Goal: Task Accomplishment & Management: Use online tool/utility

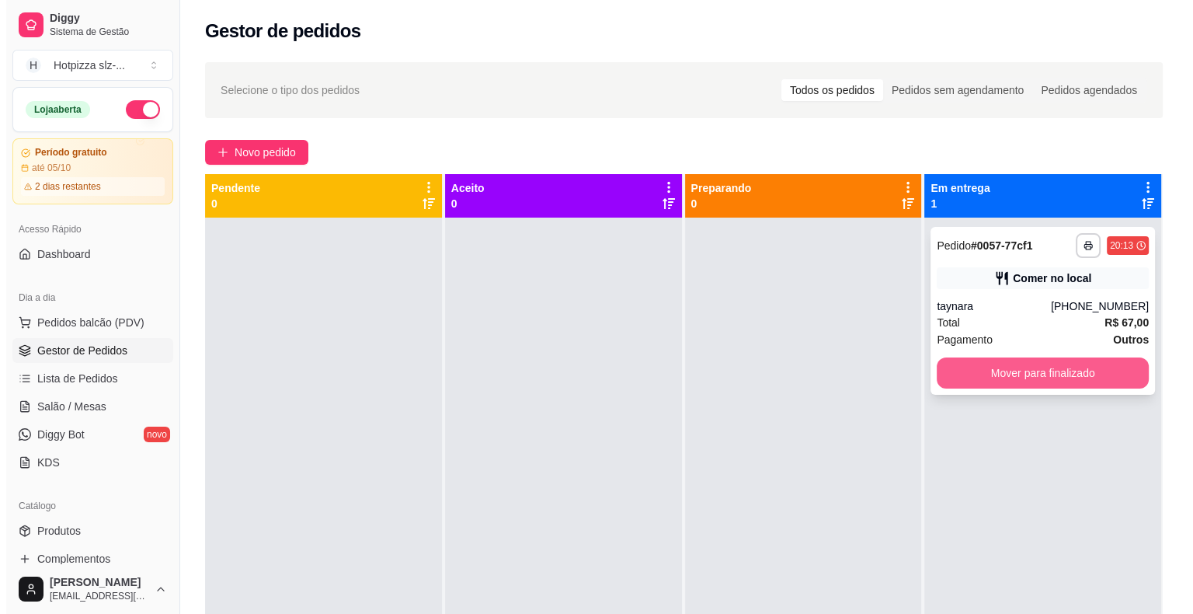
scroll to position [180, 0]
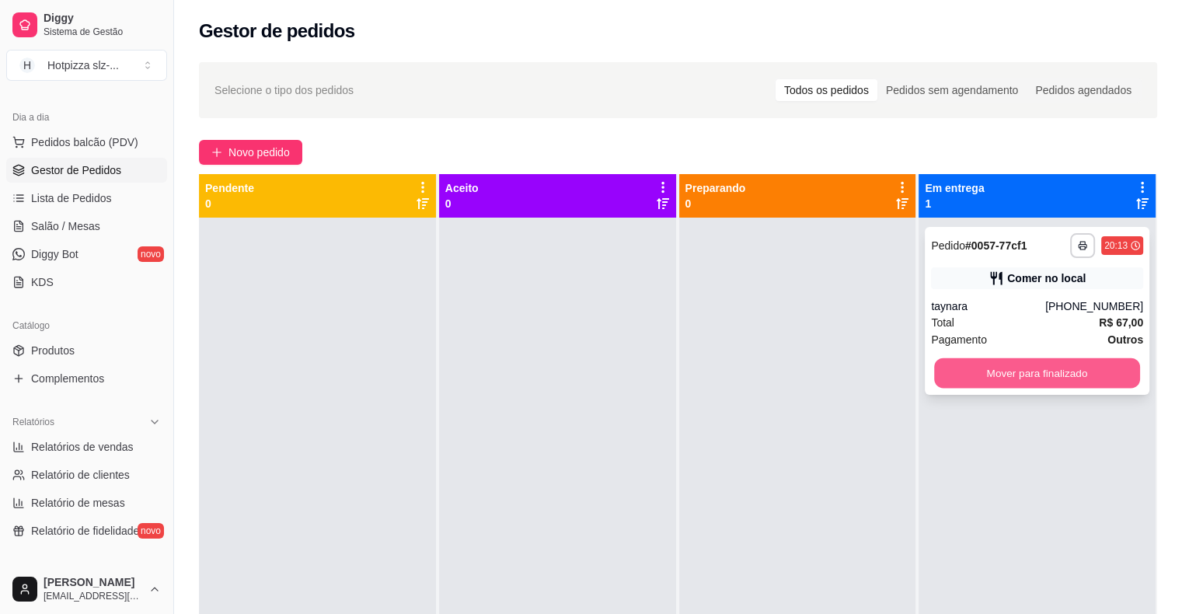
click at [1022, 371] on button "Mover para finalizado" at bounding box center [1037, 373] width 206 height 30
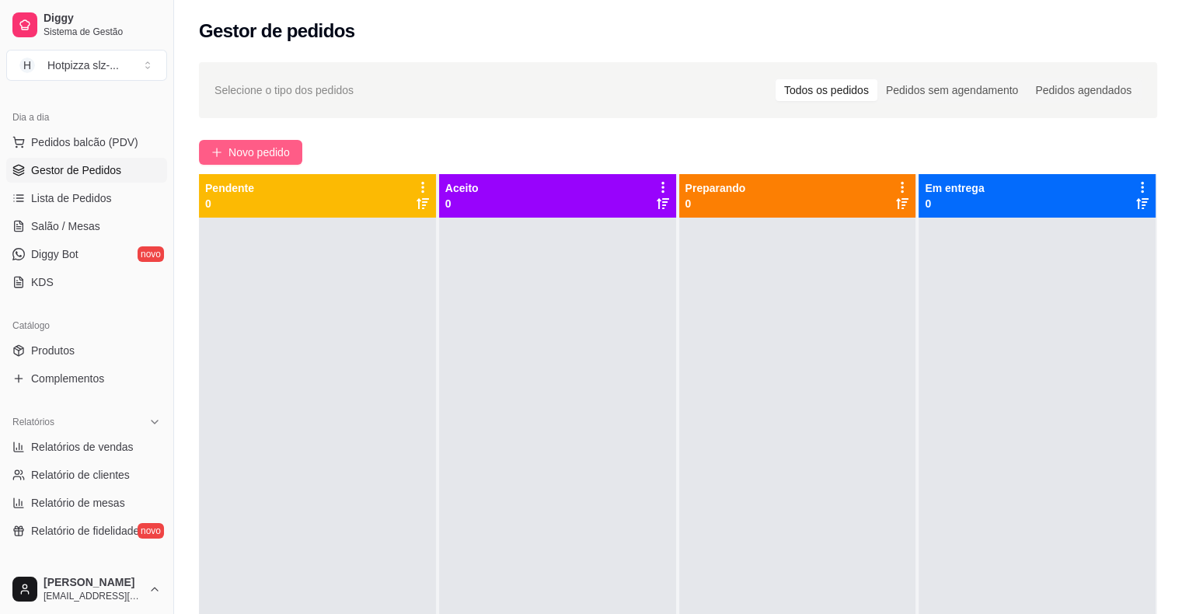
click at [262, 148] on span "Novo pedido" at bounding box center [258, 152] width 61 height 17
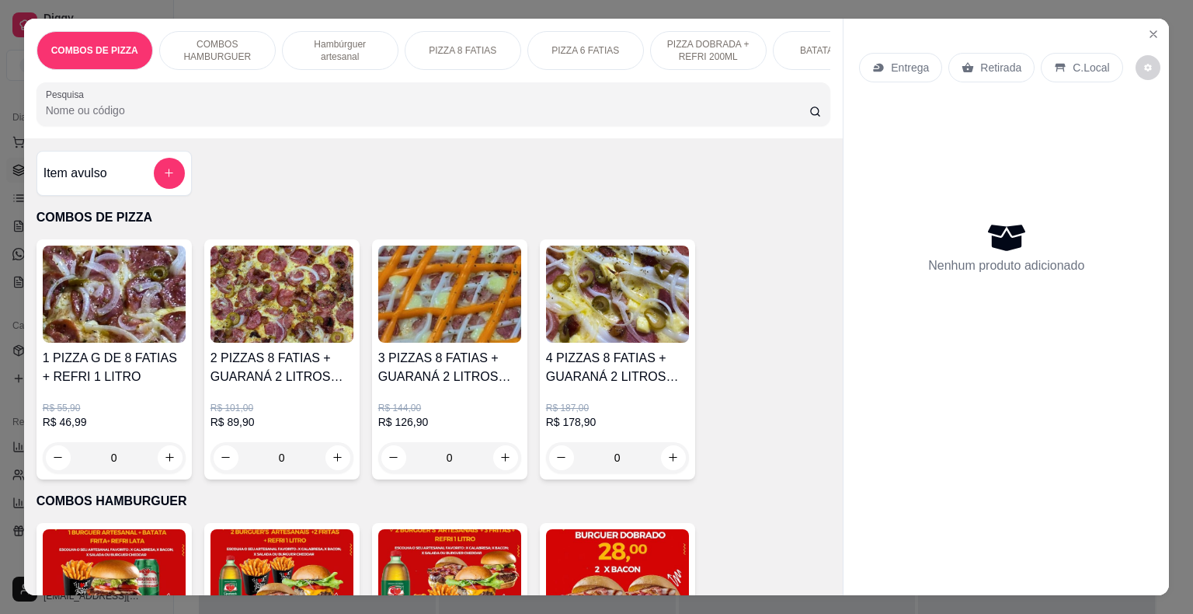
click at [328, 38] on p "Hambúrguer artesanal" at bounding box center [340, 50] width 90 height 25
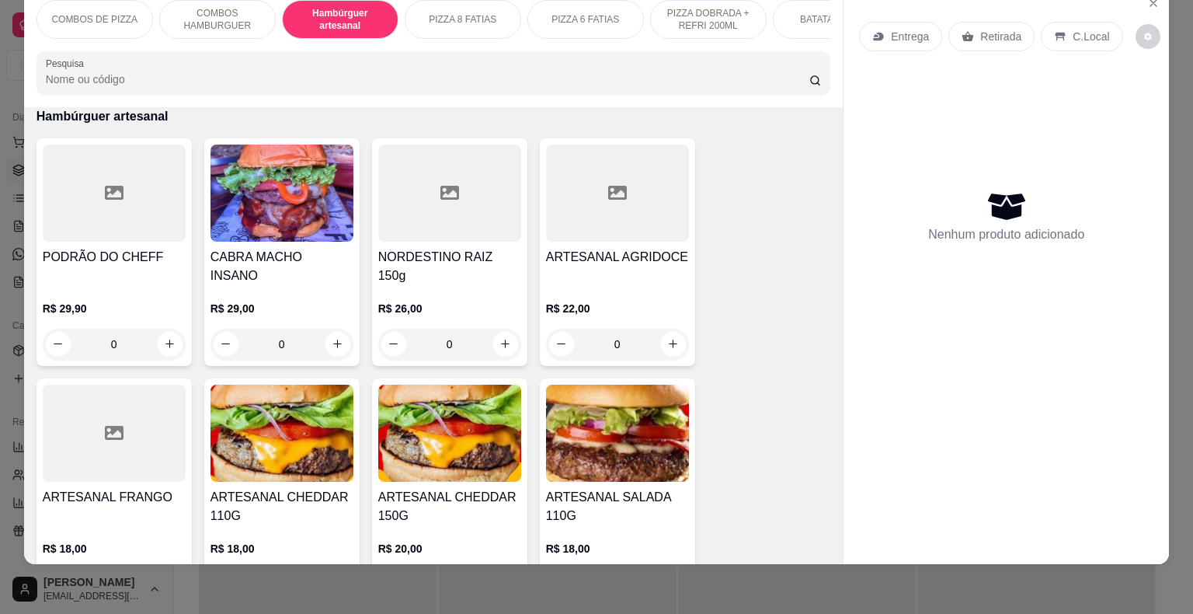
click at [81, 455] on div at bounding box center [114, 433] width 143 height 97
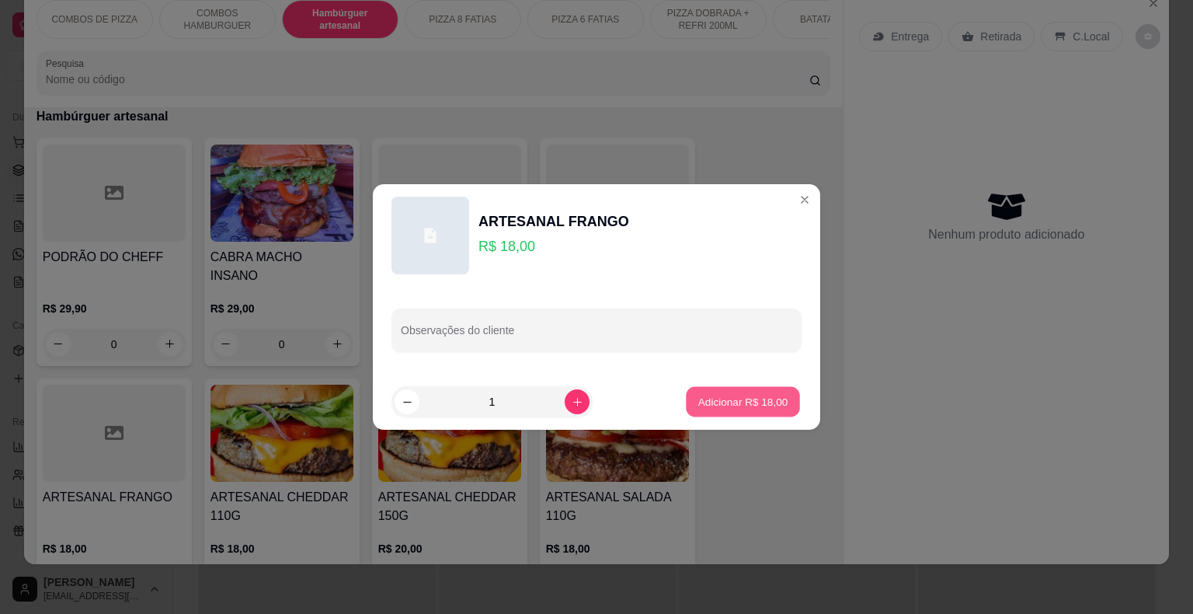
click at [738, 402] on p "Adicionar R$ 18,00" at bounding box center [744, 401] width 90 height 15
type input "1"
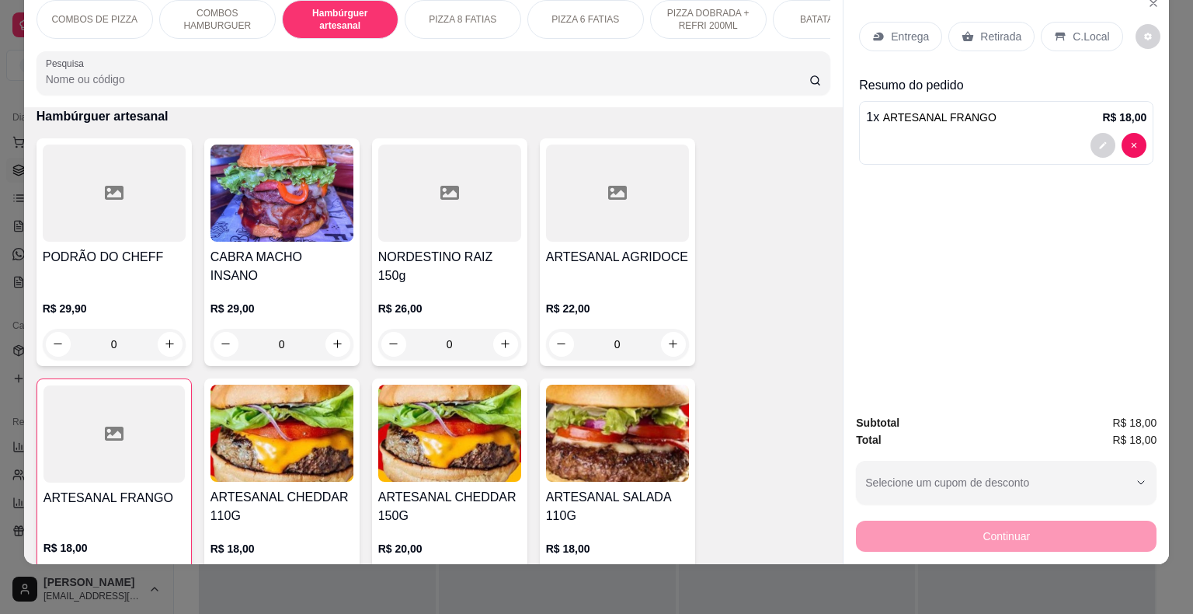
click at [1080, 29] on p "C.Local" at bounding box center [1091, 37] width 37 height 16
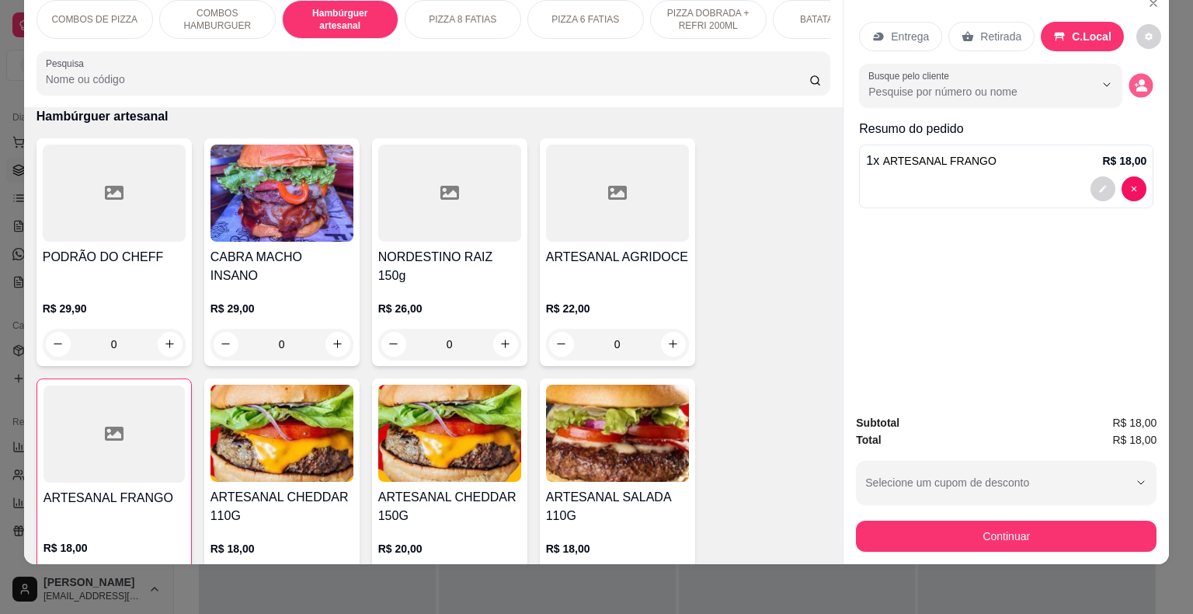
click at [1137, 86] on icon "decrease-product-quantity" at bounding box center [1142, 88] width 11 height 5
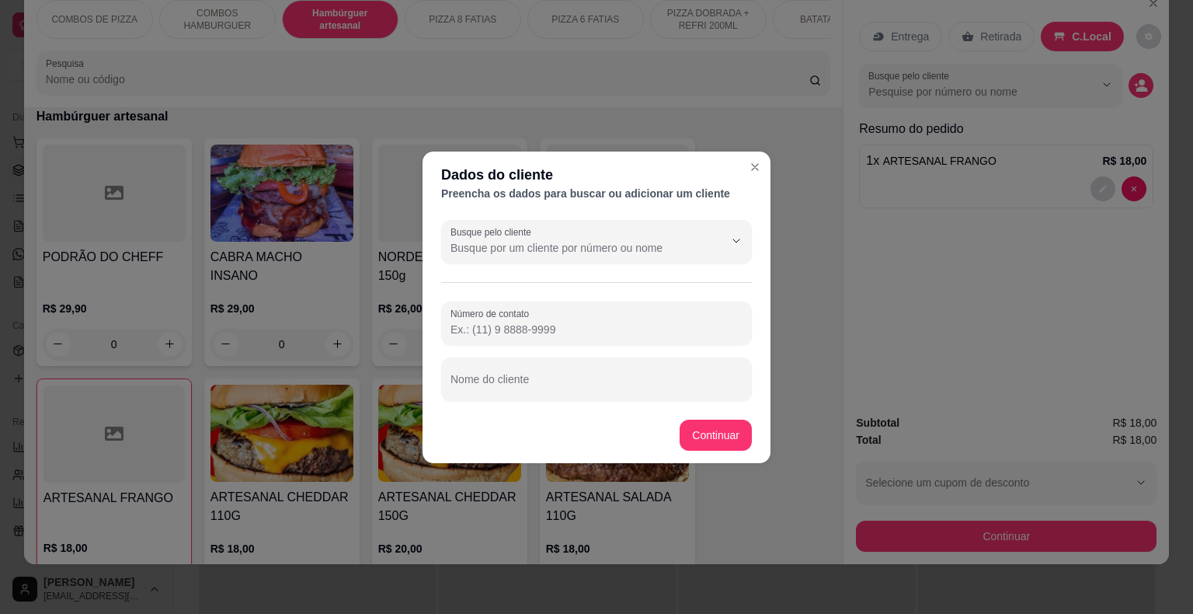
click at [522, 328] on input "Número de contato" at bounding box center [597, 330] width 292 height 16
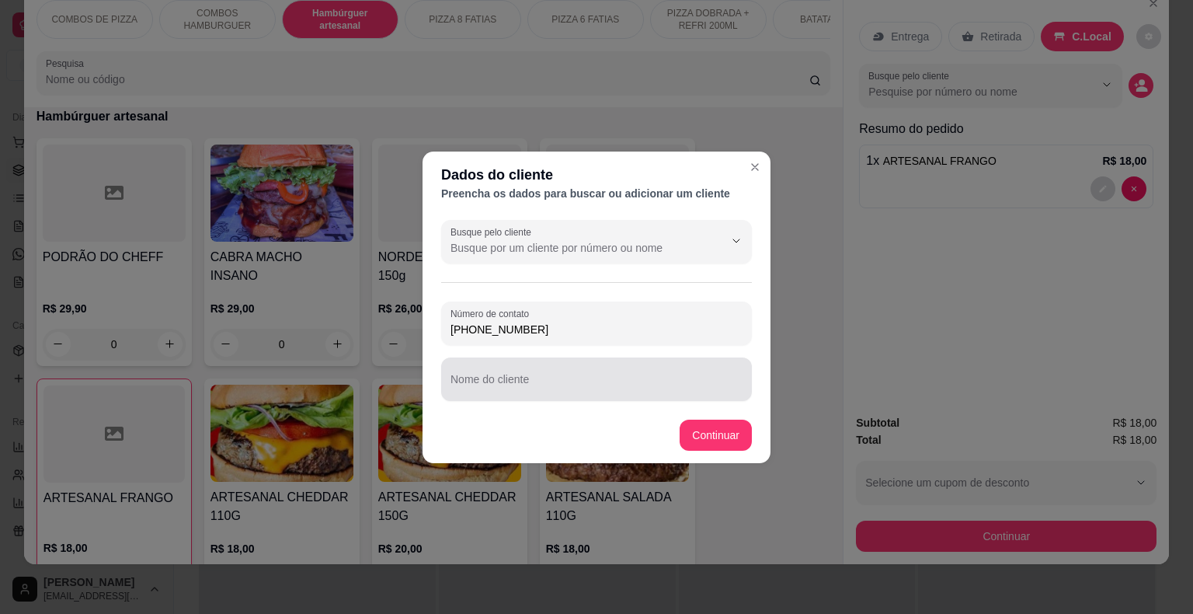
type input "[PHONE_NUMBER]"
click at [544, 379] on input "Nome do cliente" at bounding box center [597, 386] width 292 height 16
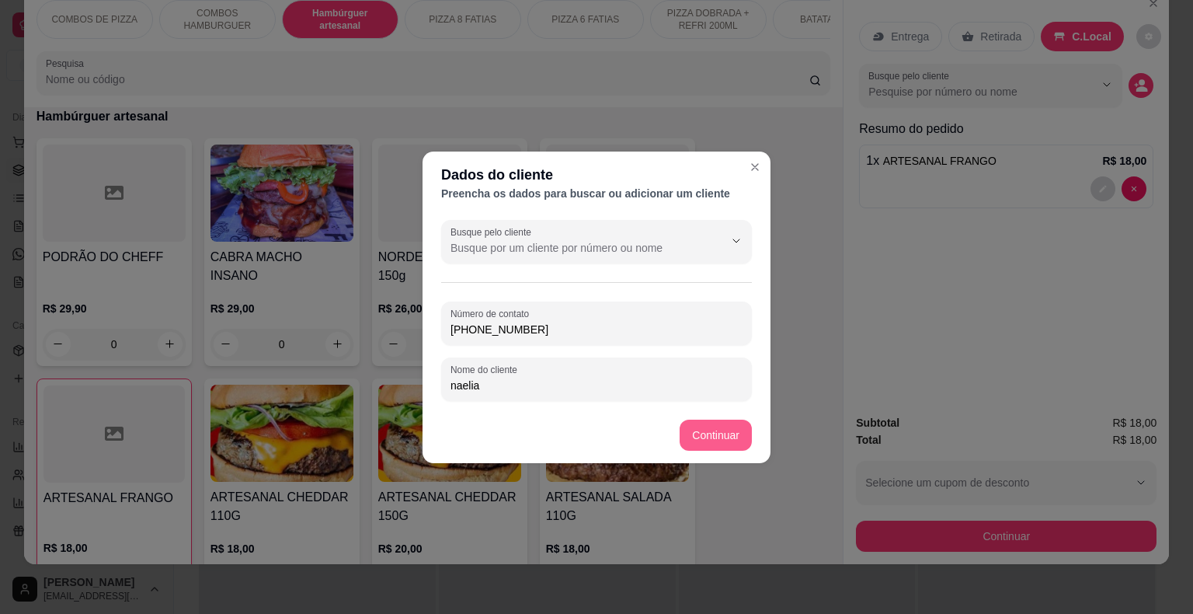
type input "naelia"
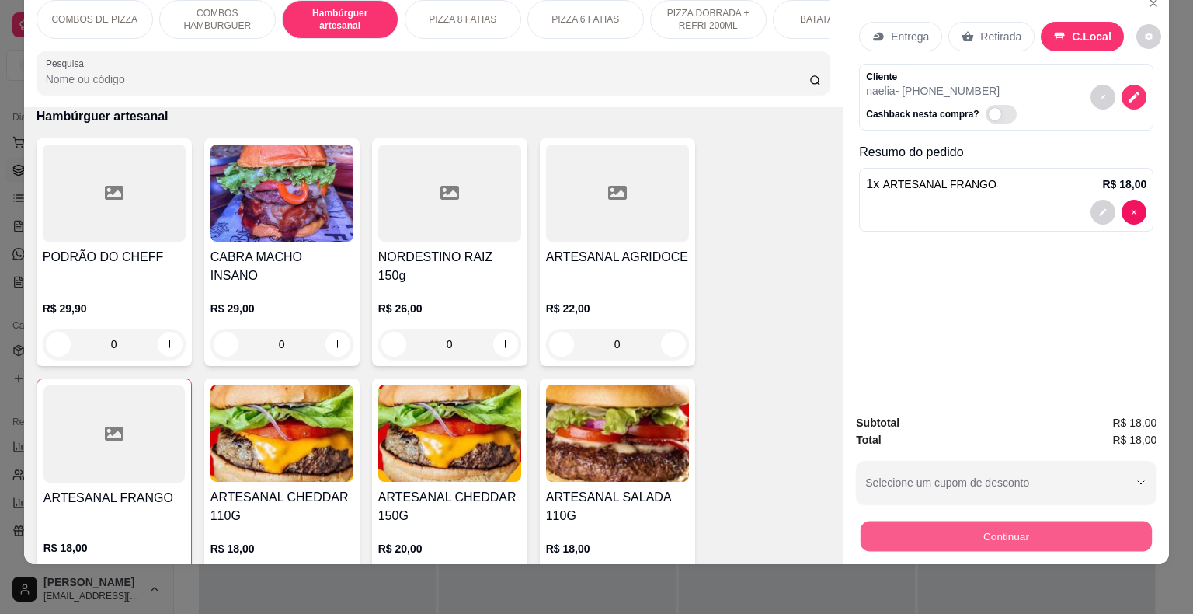
click at [1002, 535] on button "Continuar" at bounding box center [1006, 536] width 291 height 30
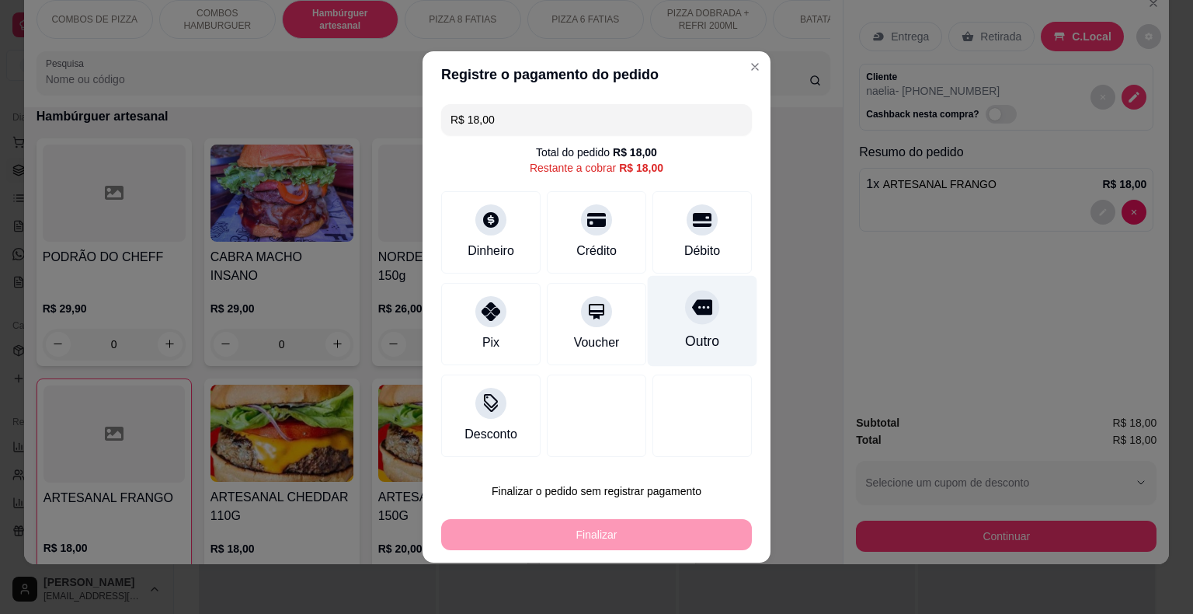
click at [686, 325] on div "Outro" at bounding box center [703, 321] width 110 height 91
type input "R$ 0,00"
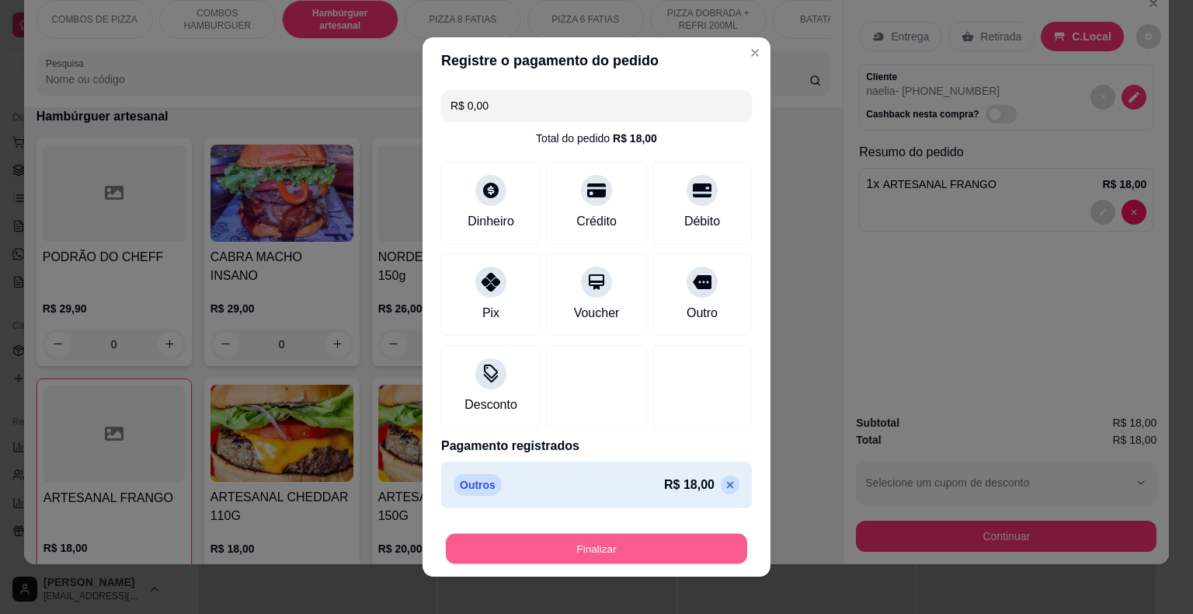
click at [619, 546] on button "Finalizar" at bounding box center [596, 549] width 301 height 30
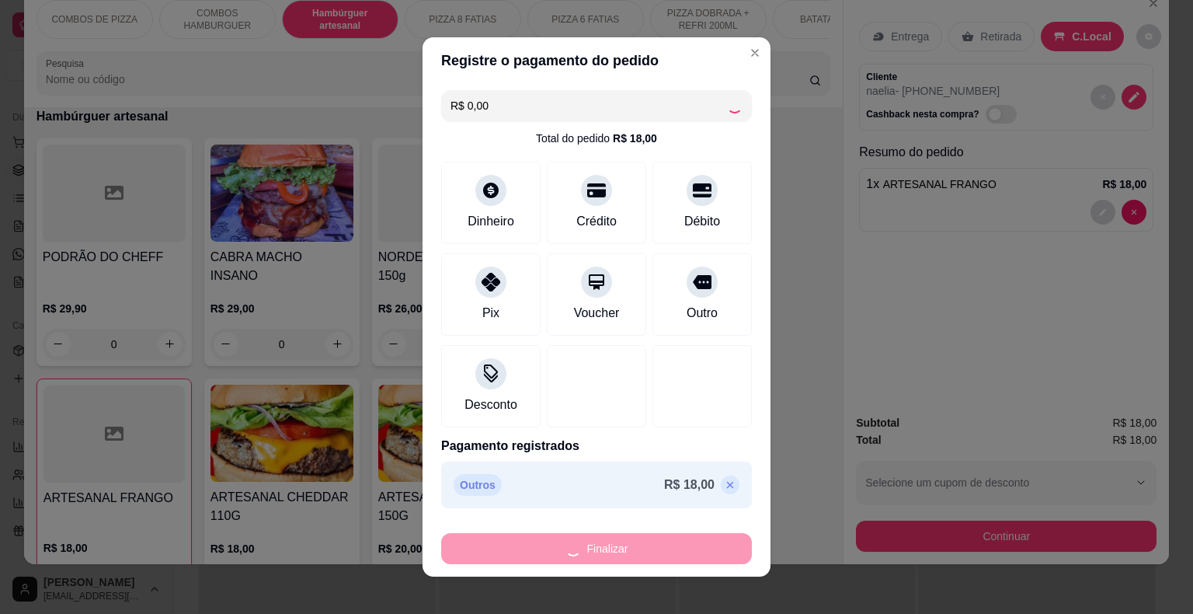
type input "0"
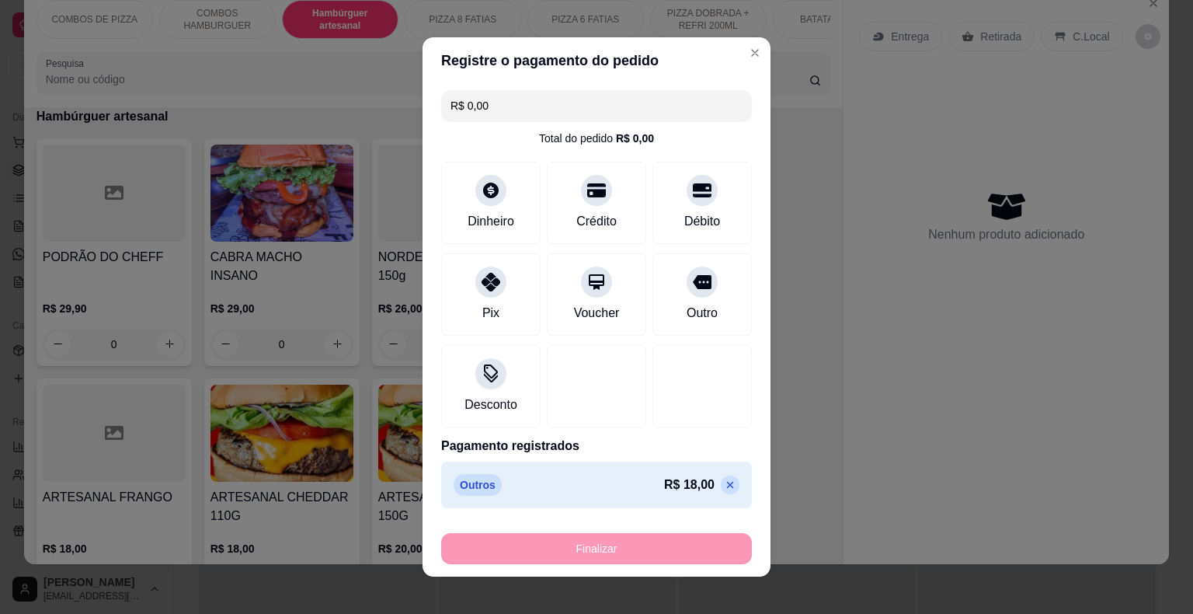
type input "-R$ 18,00"
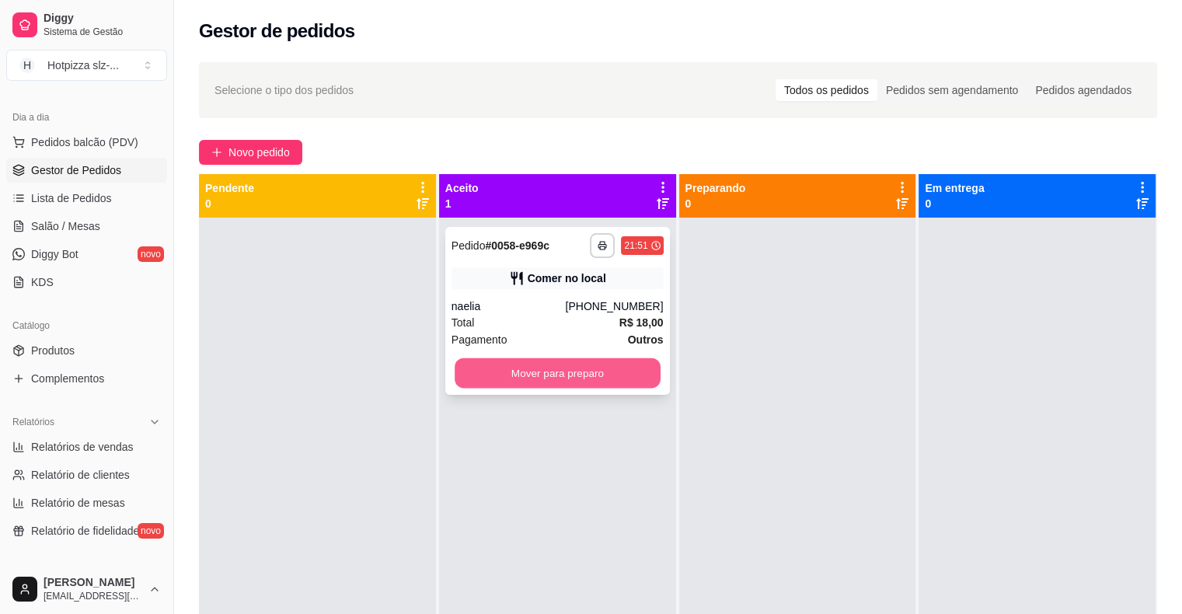
click at [569, 380] on button "Mover para preparo" at bounding box center [558, 373] width 206 height 30
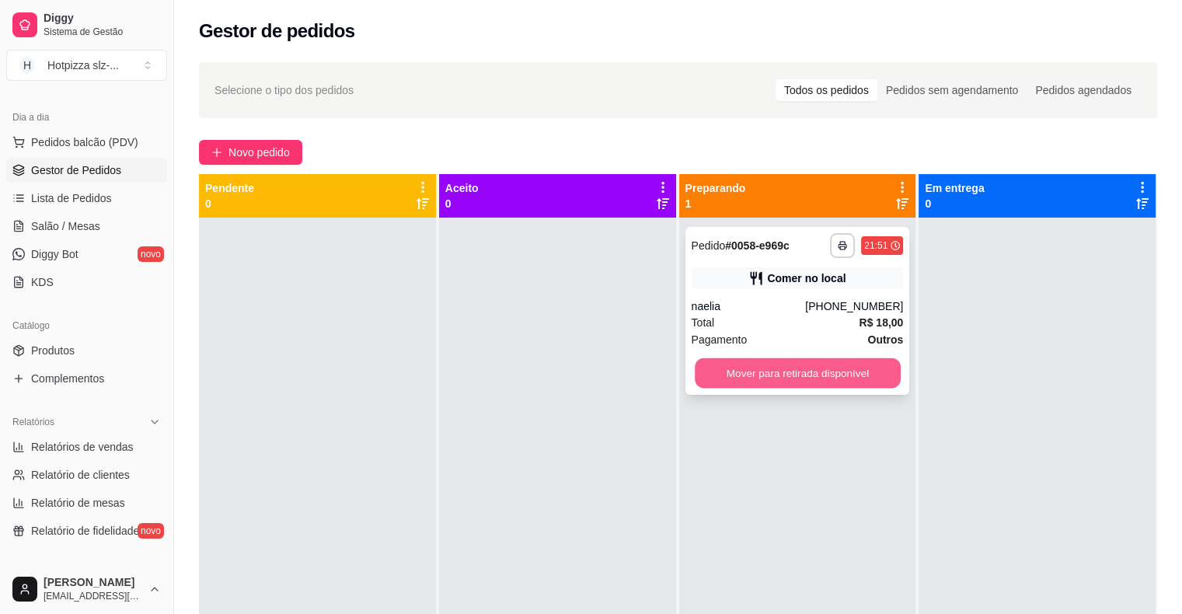
click at [741, 368] on button "Mover para retirada disponível" at bounding box center [798, 373] width 206 height 30
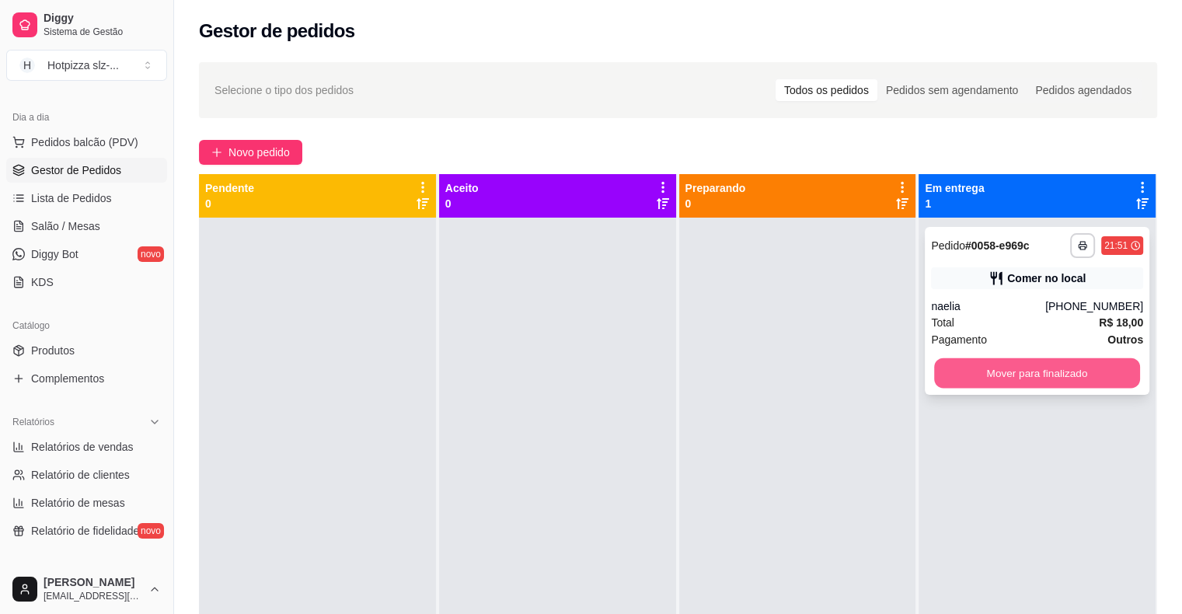
click at [983, 368] on button "Mover para finalizado" at bounding box center [1037, 373] width 206 height 30
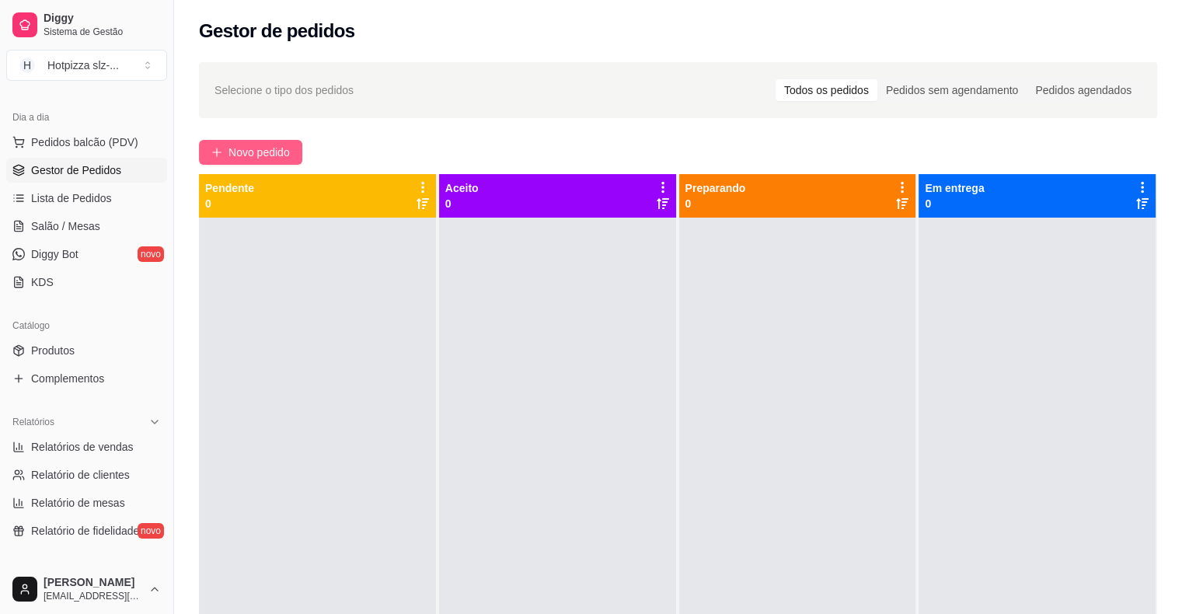
click at [251, 145] on span "Novo pedido" at bounding box center [258, 152] width 61 height 17
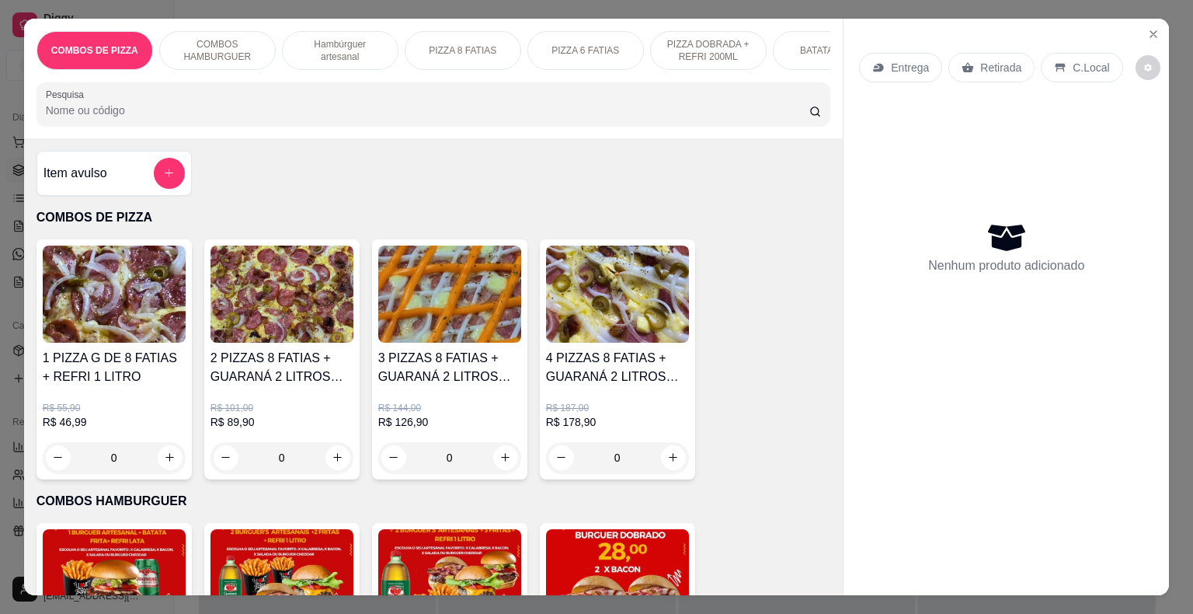
click at [331, 38] on p "Hambúrguer artesanal" at bounding box center [340, 50] width 90 height 25
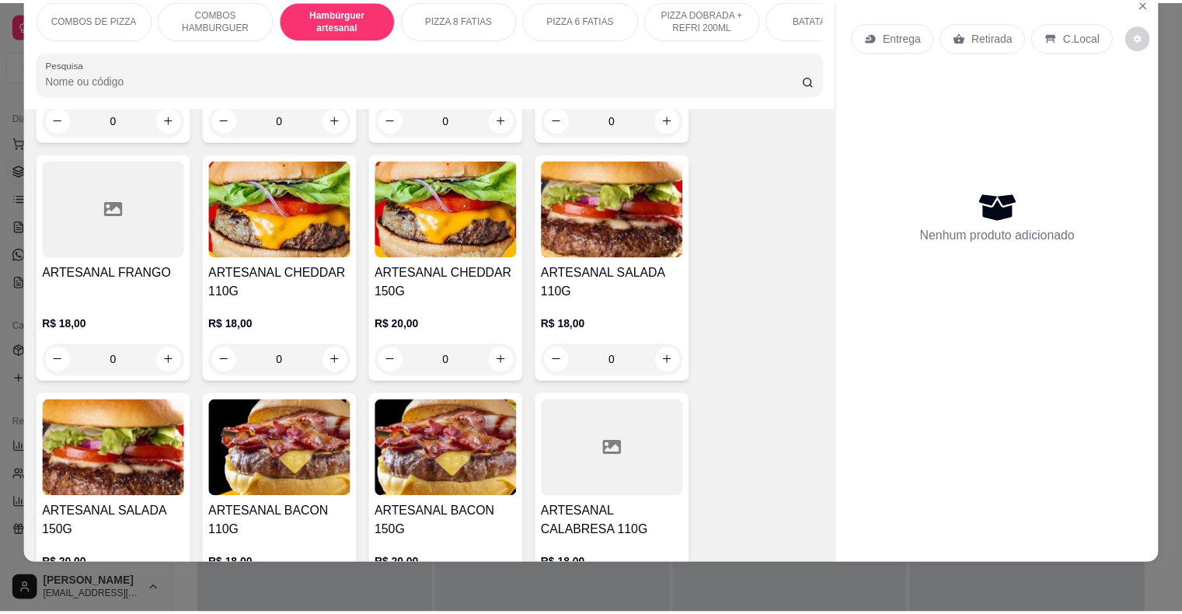
scroll to position [867, 0]
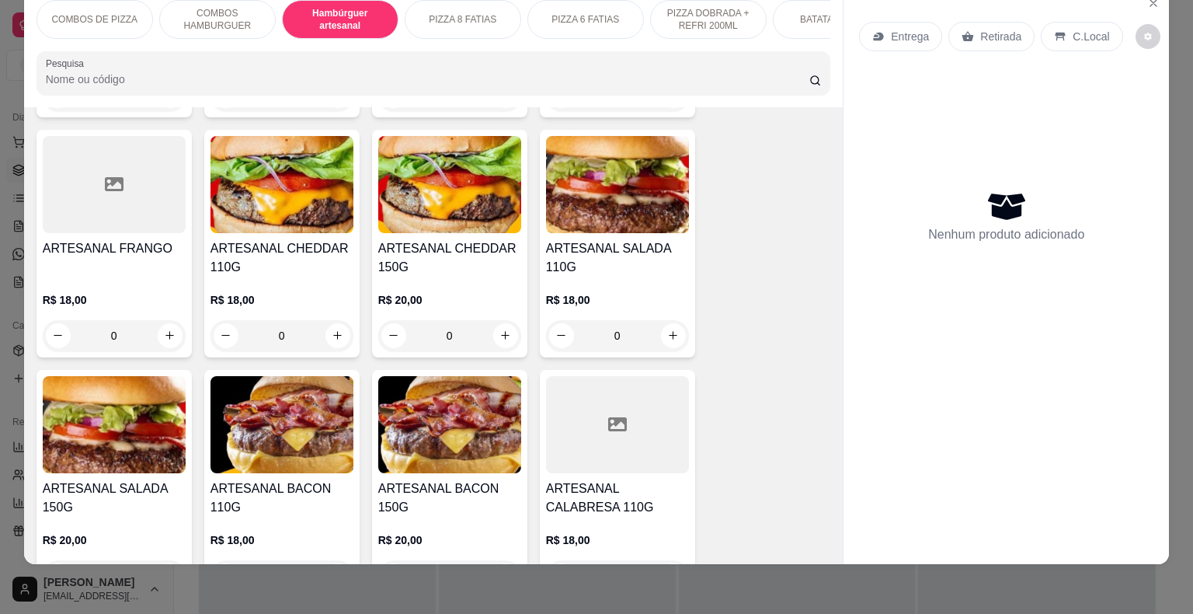
click at [259, 489] on div "ARTESANAL BACON 110G" at bounding box center [282, 497] width 143 height 37
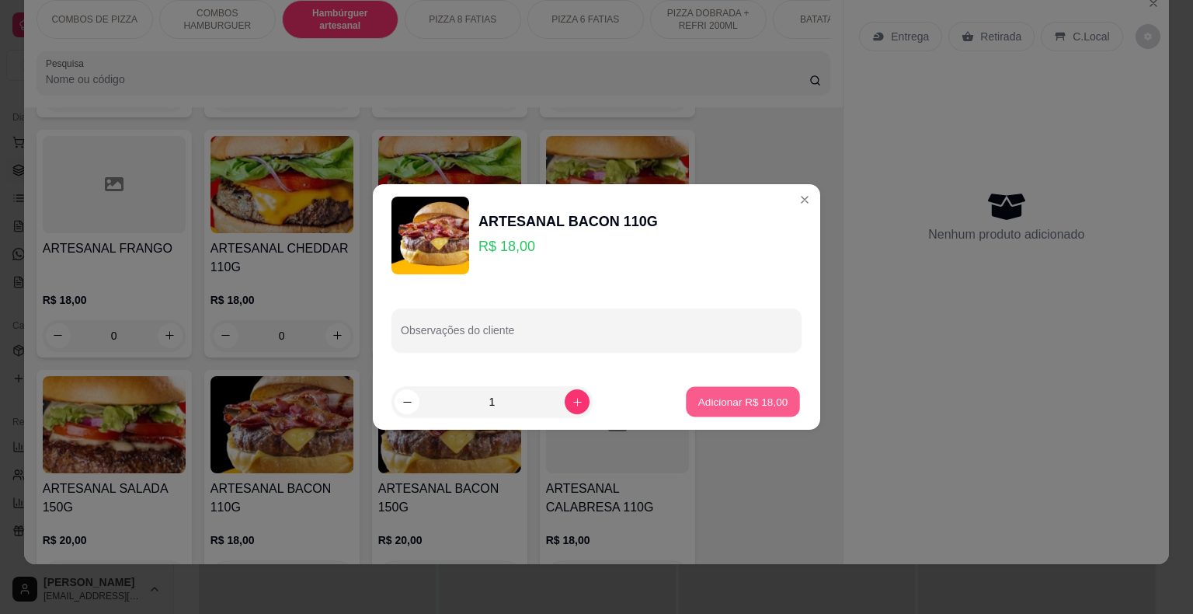
click at [770, 398] on p "Adicionar R$ 18,00" at bounding box center [744, 401] width 90 height 15
type input "1"
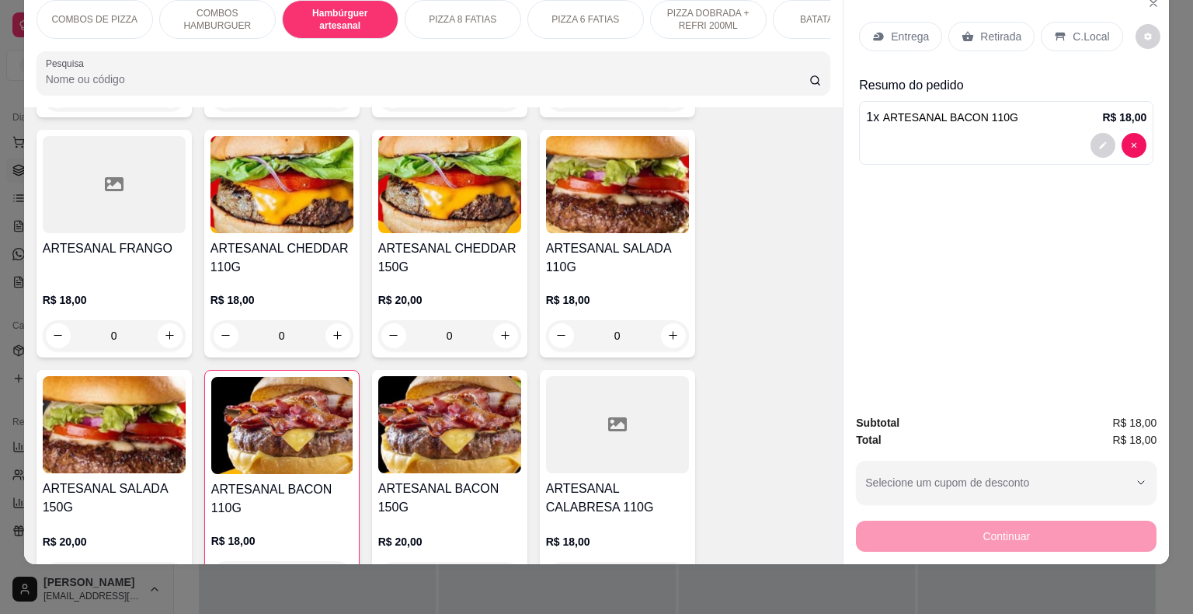
click at [1074, 29] on p "C.Local" at bounding box center [1091, 37] width 37 height 16
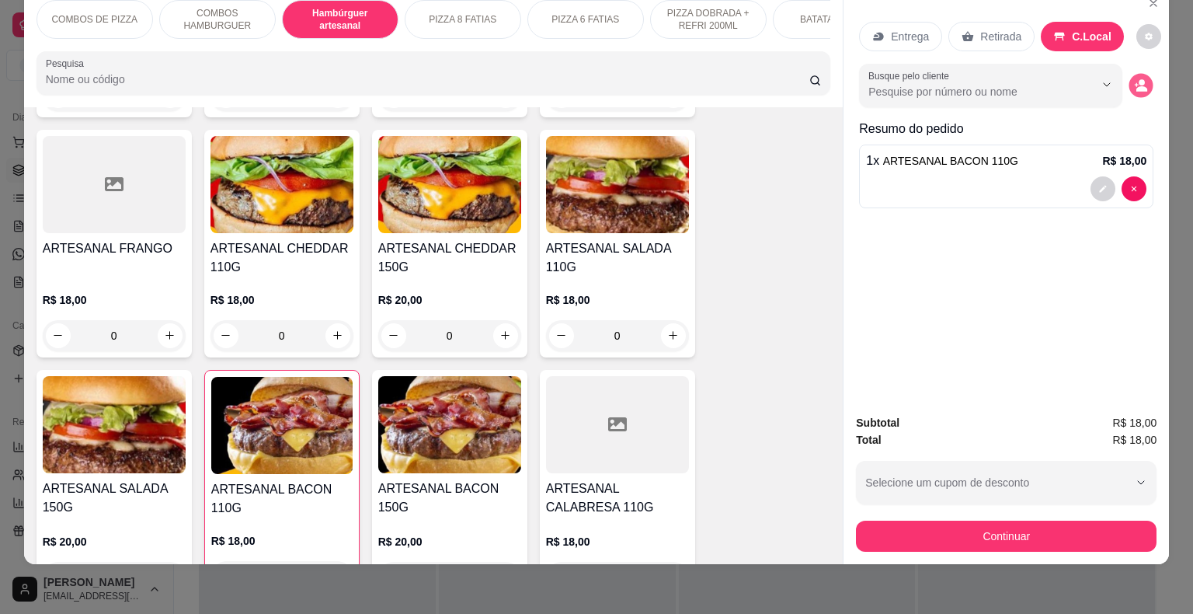
click at [1141, 73] on button "decrease-product-quantity" at bounding box center [1142, 85] width 24 height 24
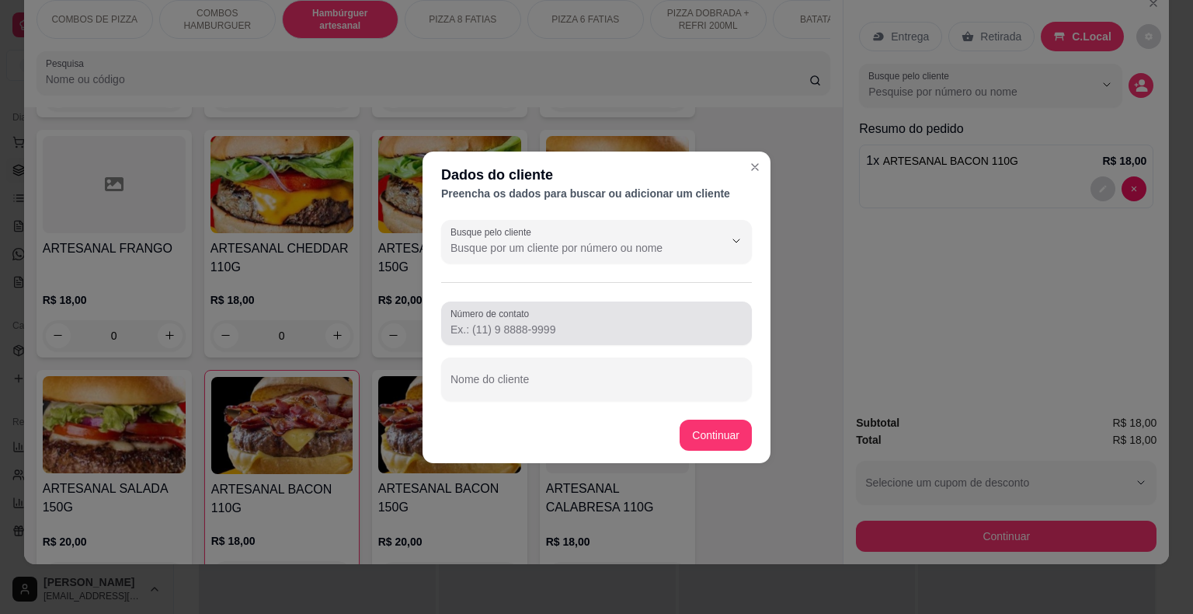
click at [556, 322] on input "Número de contato" at bounding box center [597, 330] width 292 height 16
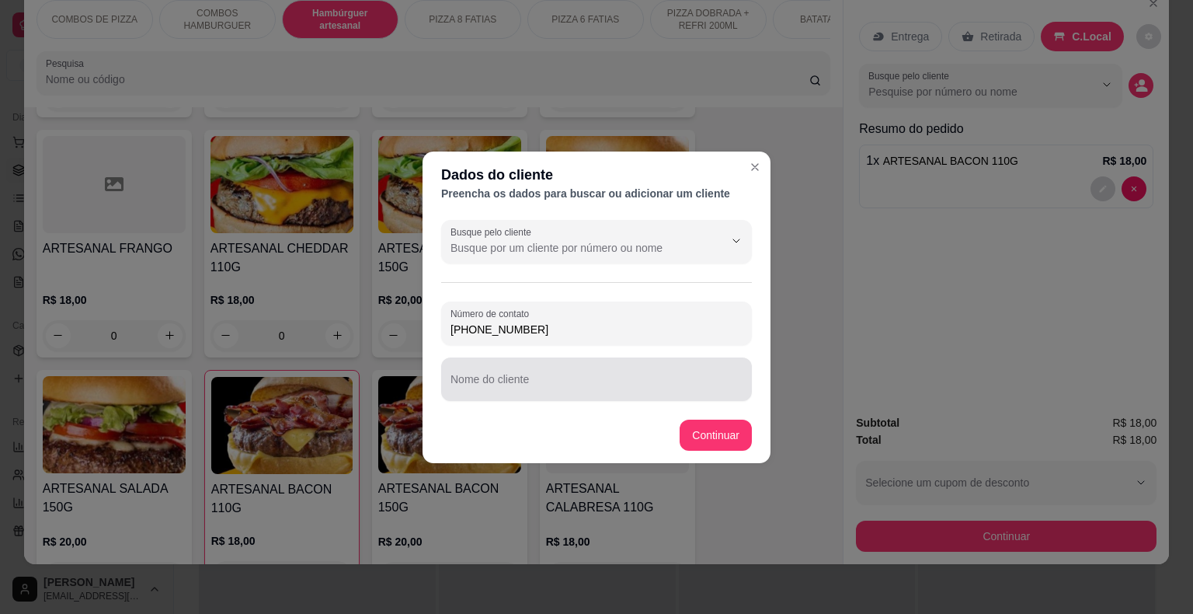
type input "[PHONE_NUMBER]"
click at [500, 378] on input "Nome do cliente" at bounding box center [597, 386] width 292 height 16
type input "l"
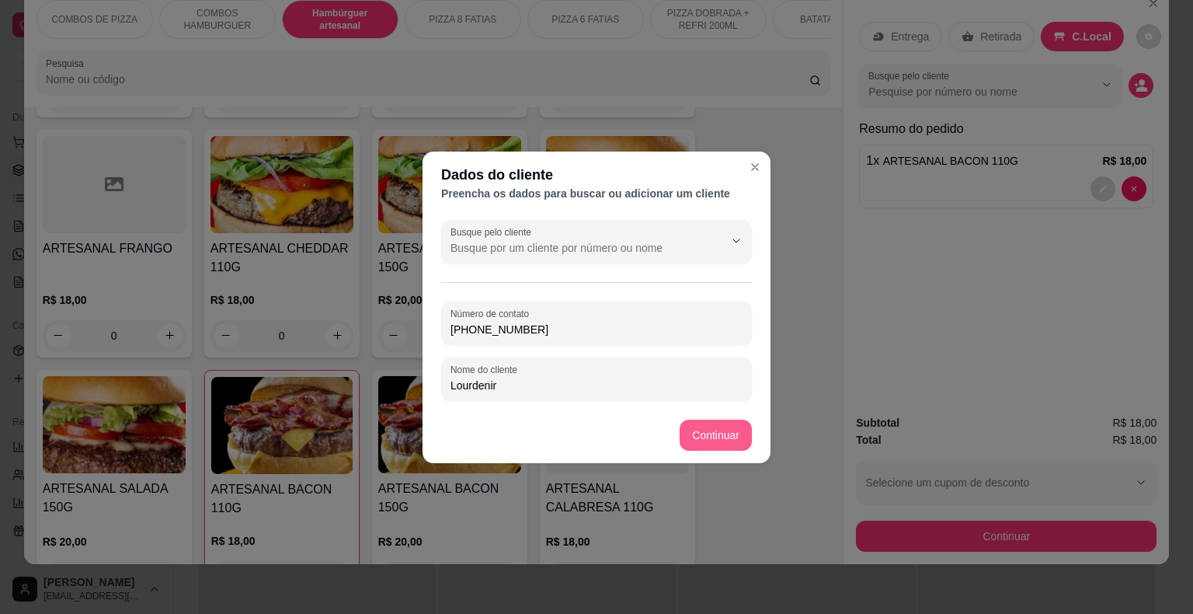
type input "Lourdenir"
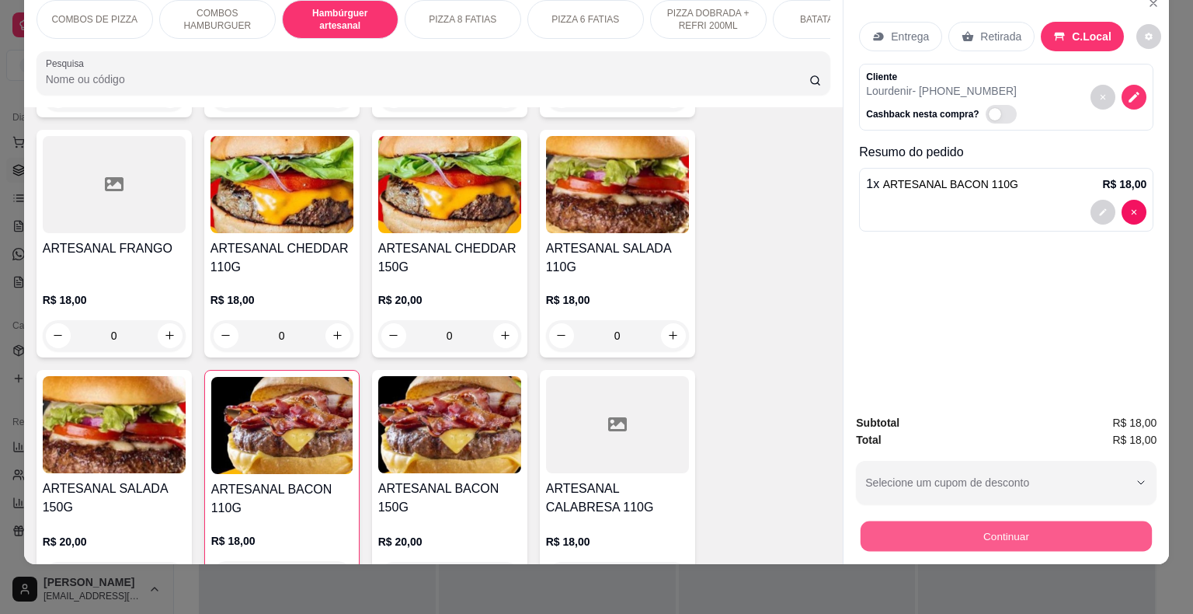
click at [889, 521] on button "Continuar" at bounding box center [1006, 536] width 291 height 30
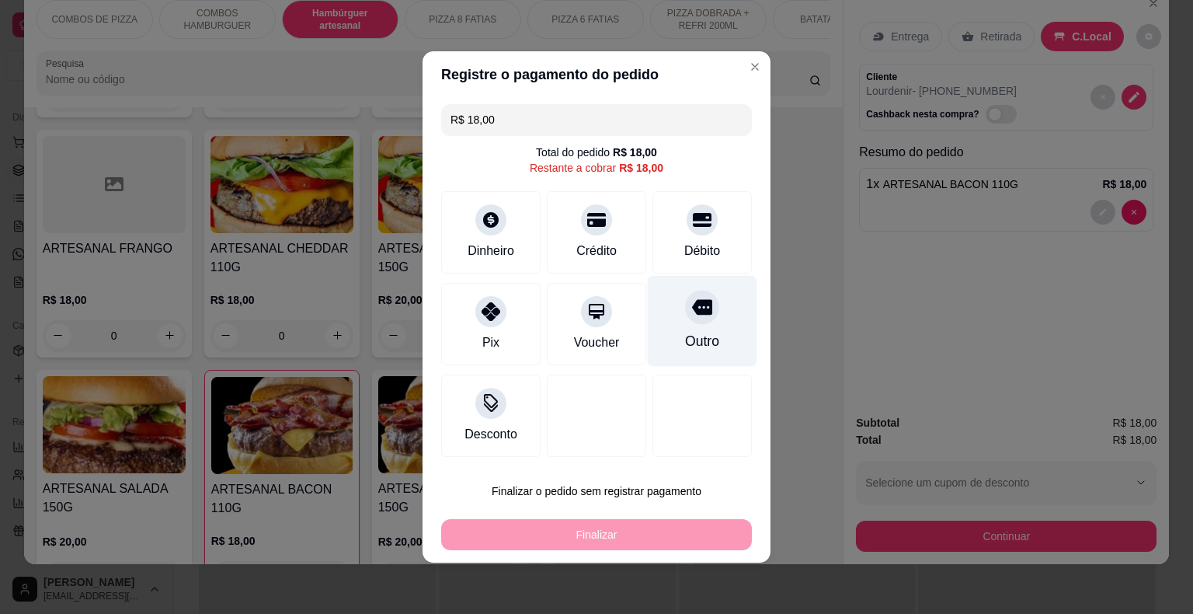
click at [706, 346] on div "Outro" at bounding box center [702, 341] width 34 height 20
type input "R$ 0,00"
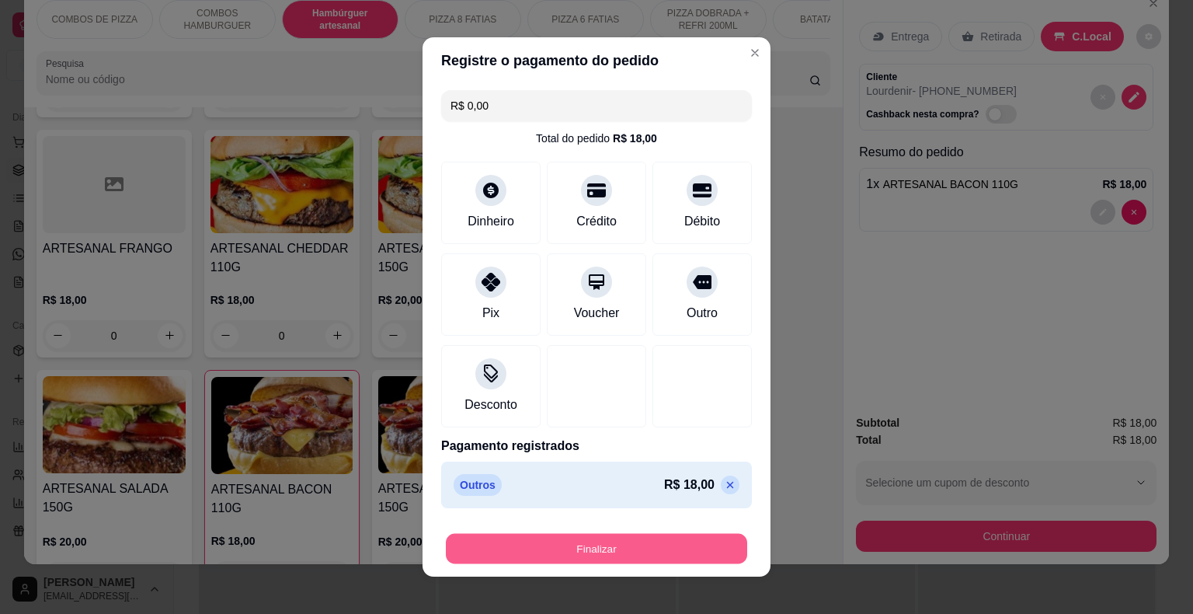
click at [618, 554] on button "Finalizar" at bounding box center [596, 549] width 301 height 30
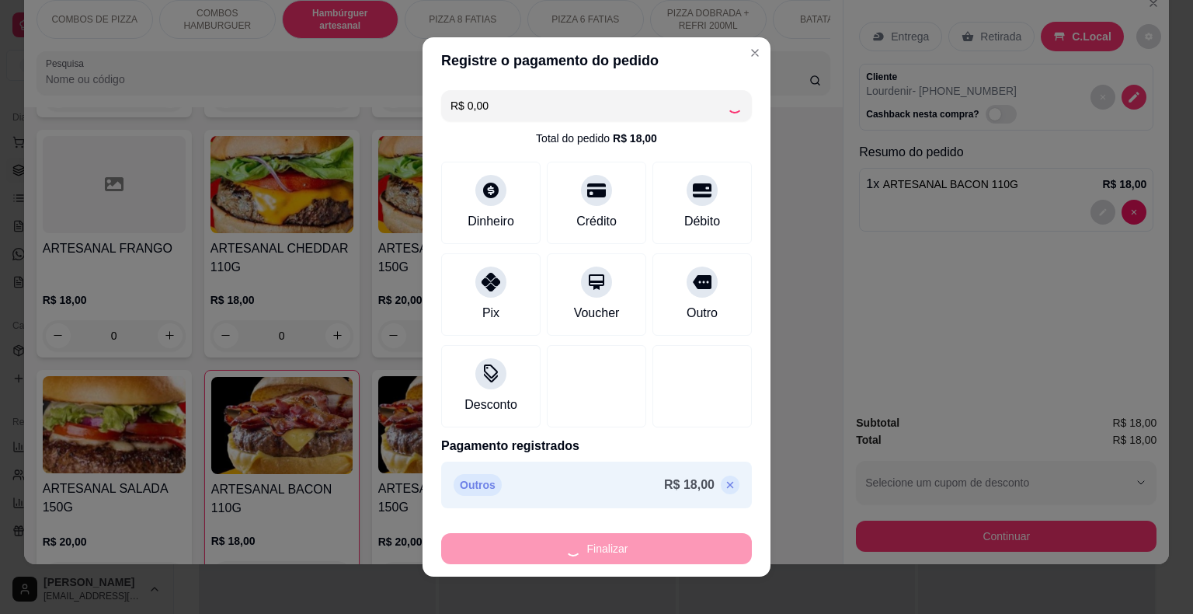
type input "0"
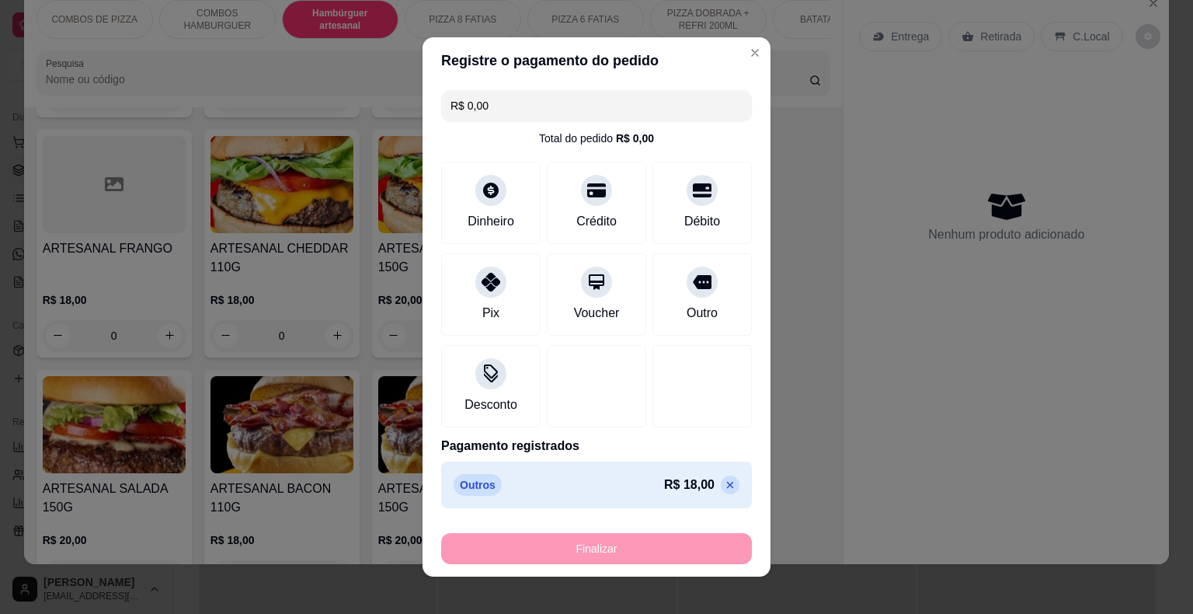
type input "-R$ 18,00"
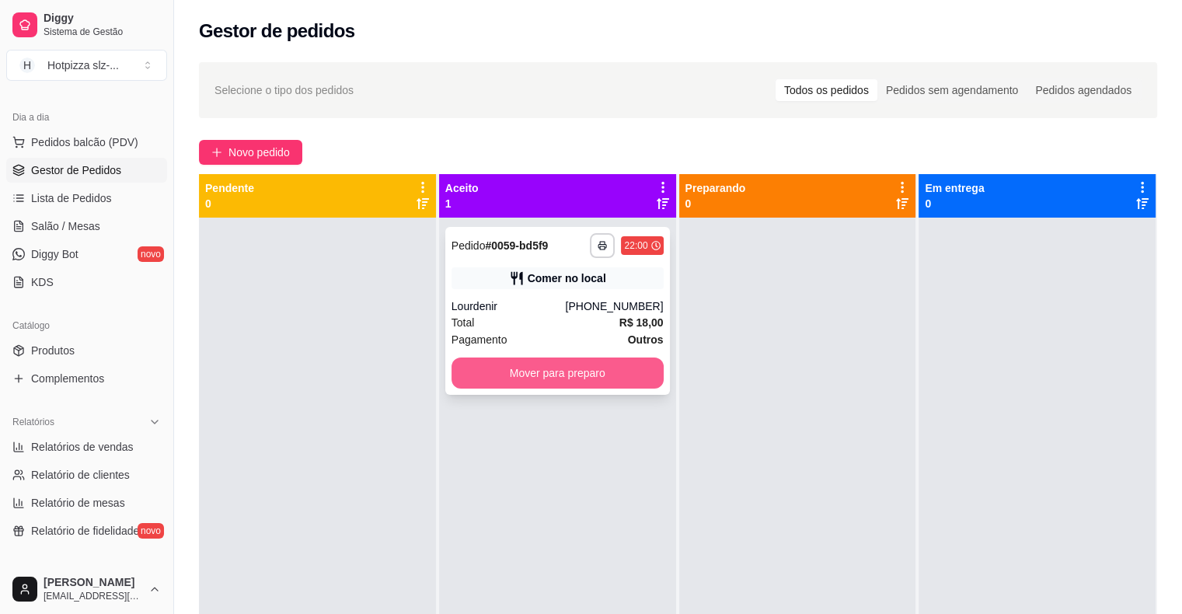
click at [617, 368] on button "Mover para preparo" at bounding box center [557, 372] width 212 height 31
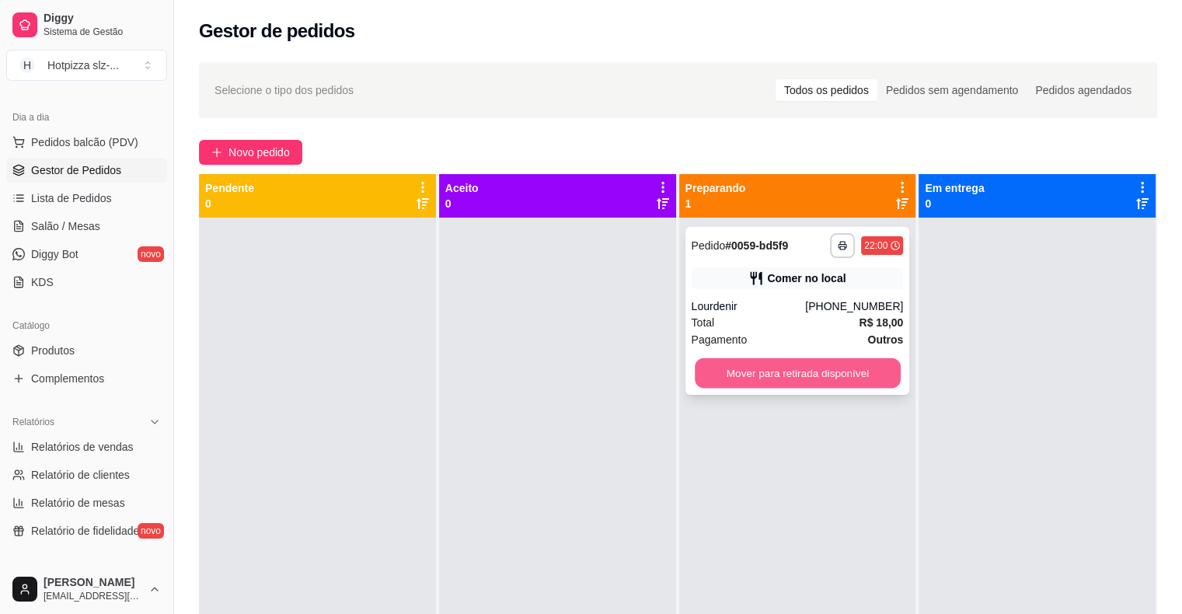
click at [789, 378] on button "Mover para retirada disponível" at bounding box center [798, 373] width 206 height 30
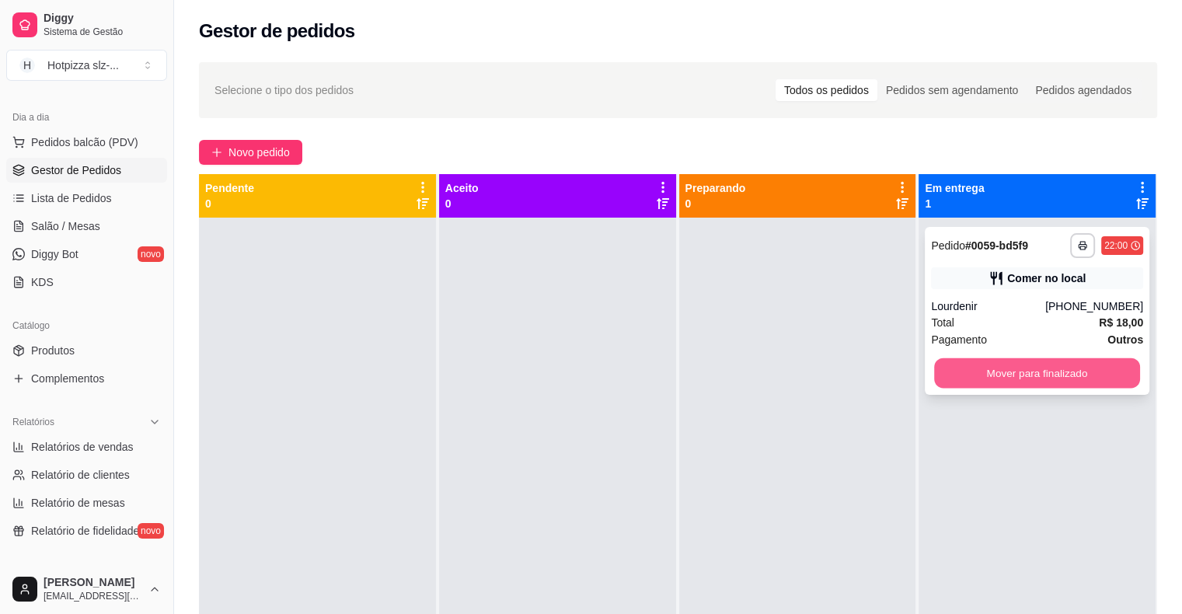
click at [984, 372] on button "Mover para finalizado" at bounding box center [1037, 373] width 206 height 30
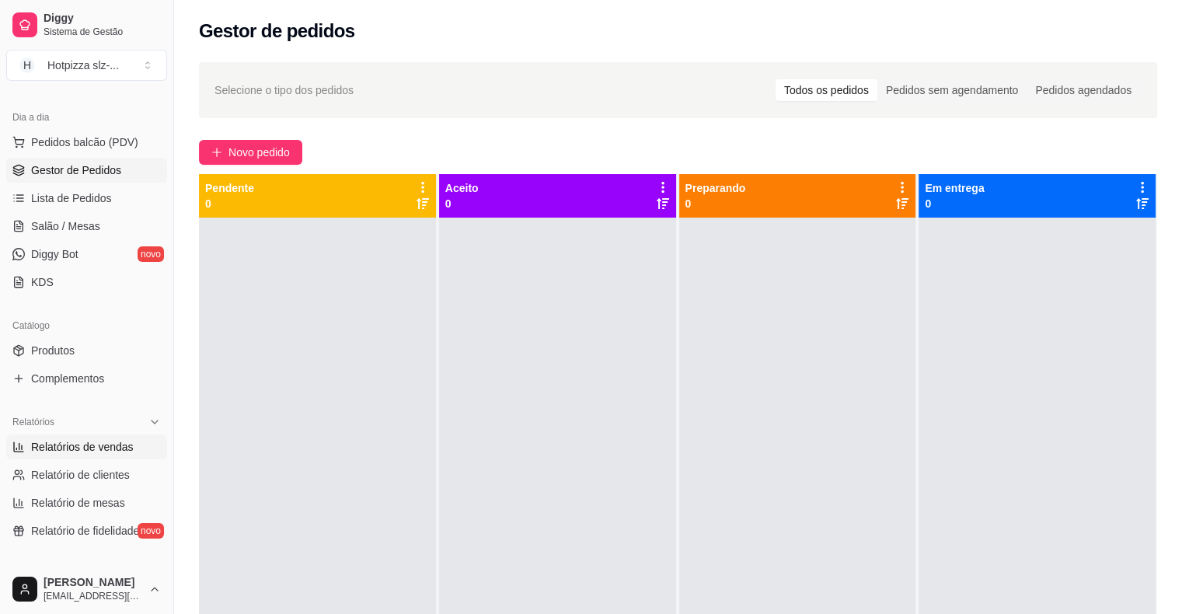
click at [124, 448] on span "Relatórios de vendas" at bounding box center [82, 447] width 103 height 16
select select "ALL"
select select "0"
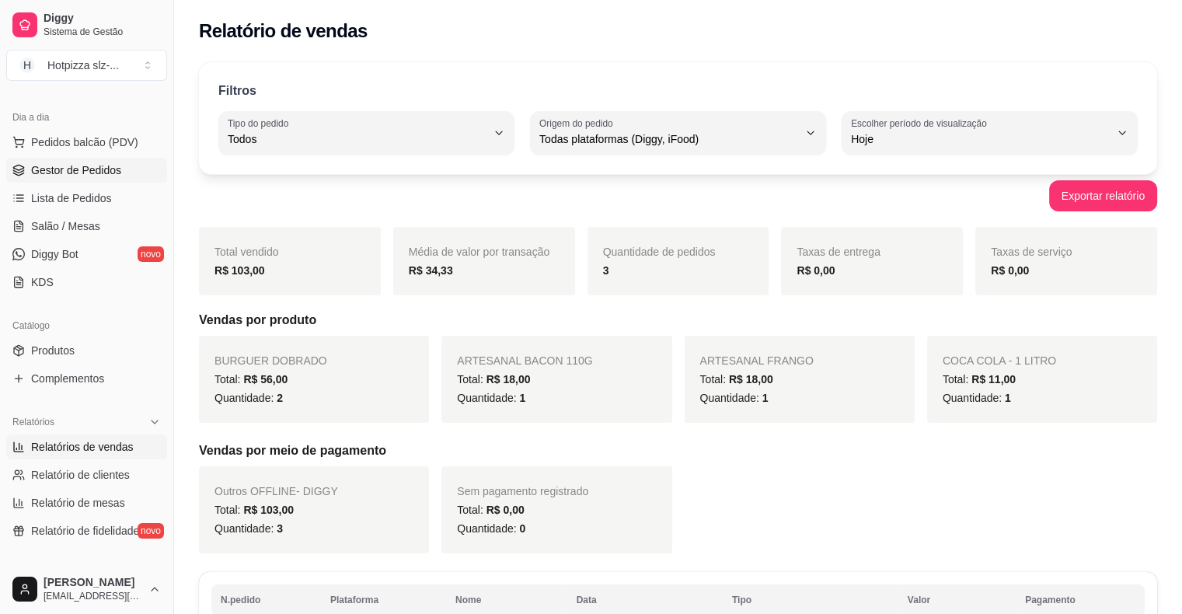
click at [83, 165] on span "Gestor de Pedidos" at bounding box center [76, 170] width 90 height 16
